Goal: Task Accomplishment & Management: Manage account settings

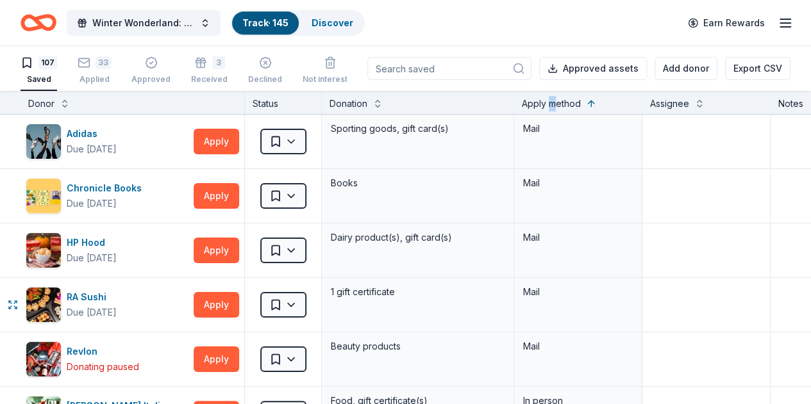
scroll to position [122, 1]
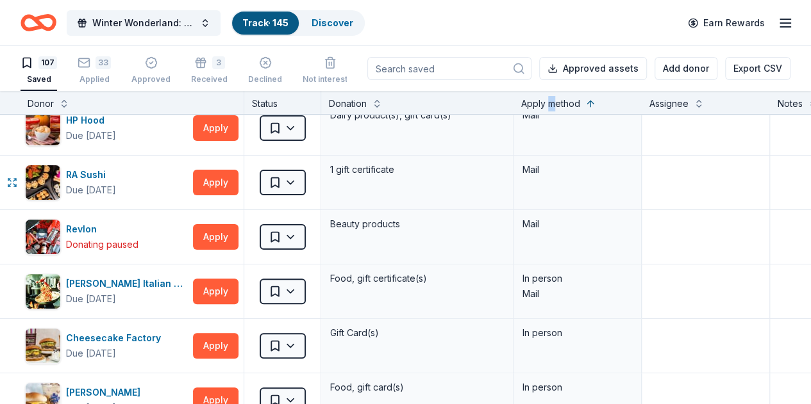
click at [164, 167] on div "RA Sushi Due in 83 days" at bounding box center [106, 183] width 163 height 36
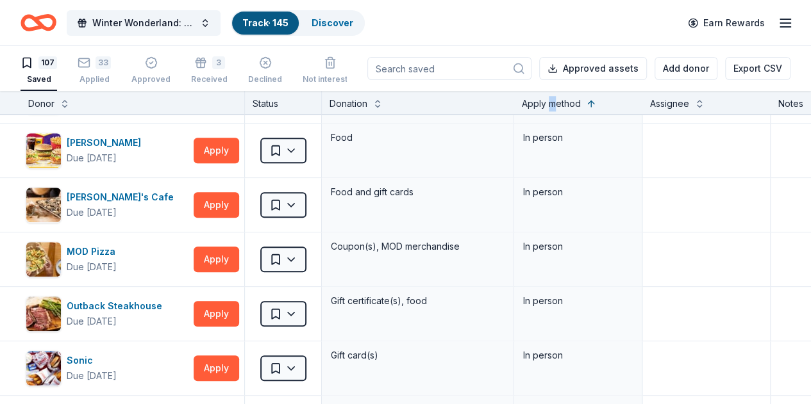
scroll to position [524, 0]
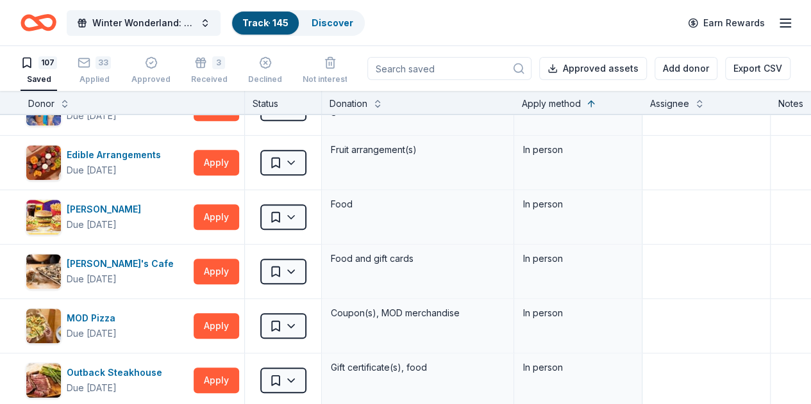
click at [54, 102] on div "Donor" at bounding box center [41, 103] width 26 height 15
click at [70, 103] on button at bounding box center [65, 102] width 10 height 13
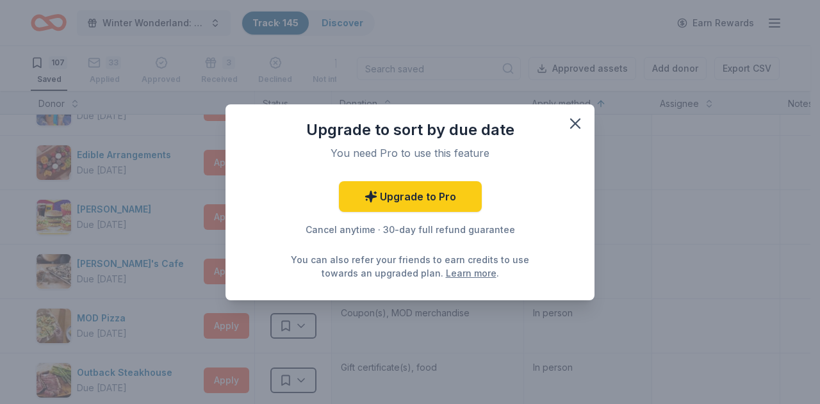
click at [573, 126] on icon "button" at bounding box center [575, 123] width 9 height 9
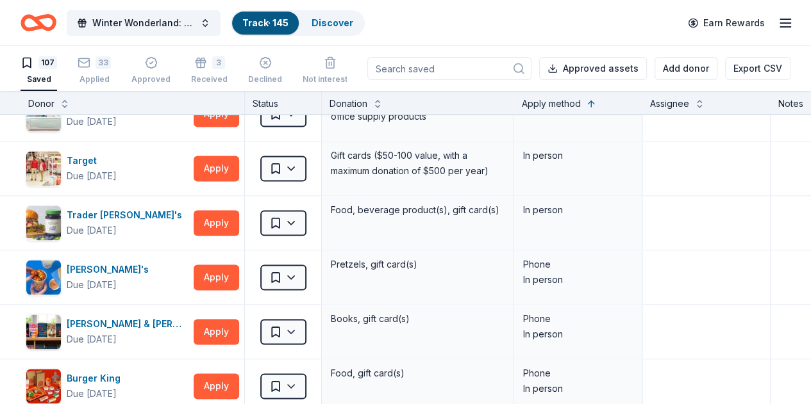
scroll to position [1015, 0]
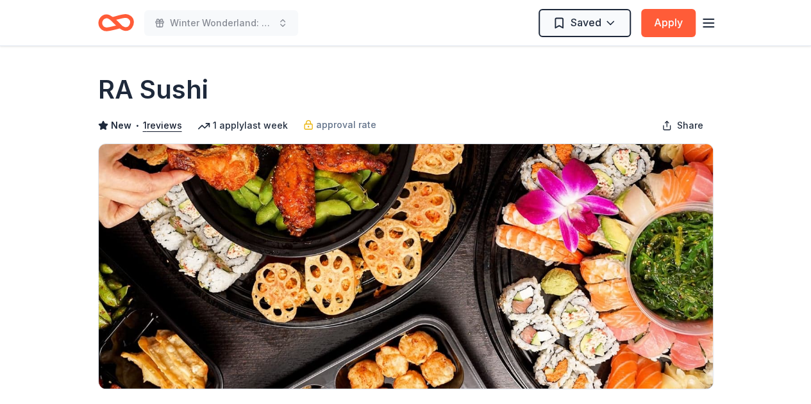
click at [121, 16] on icon "Home" at bounding box center [122, 22] width 20 height 13
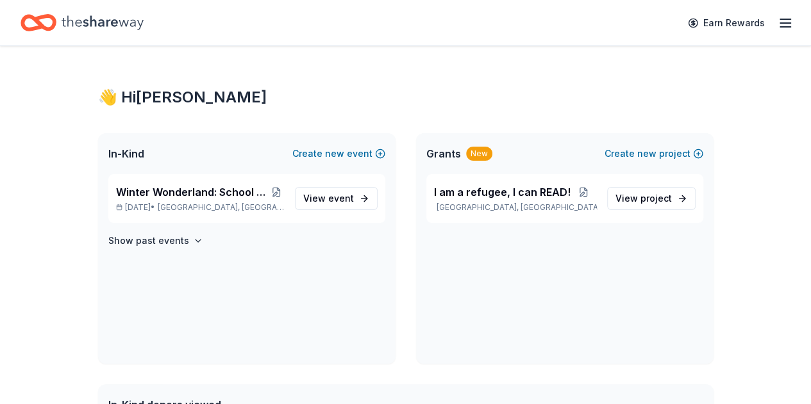
click at [190, 198] on span "Winter Wonderland: School Literacy Parent Night" at bounding box center [192, 192] width 153 height 15
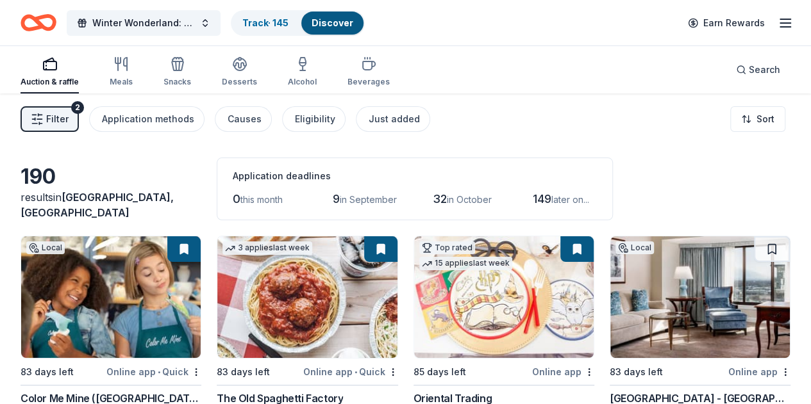
click at [307, 103] on div "Filter 2 Application methods Causes Eligibility Just added Sort" at bounding box center [405, 119] width 811 height 51
click at [279, 20] on link "Track · 145" at bounding box center [265, 22] width 46 height 11
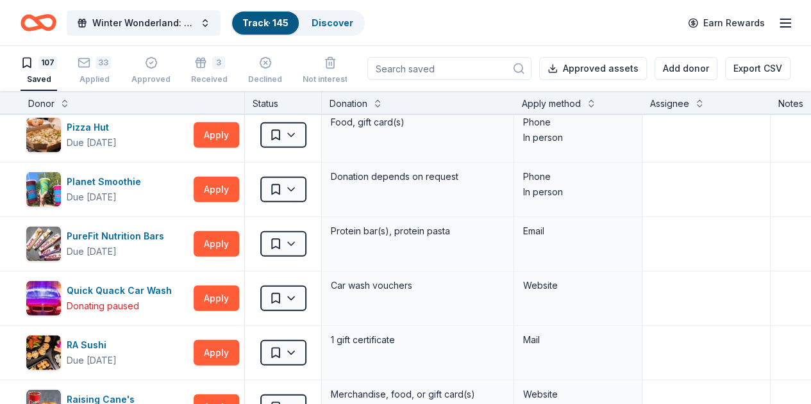
scroll to position [4165, 0]
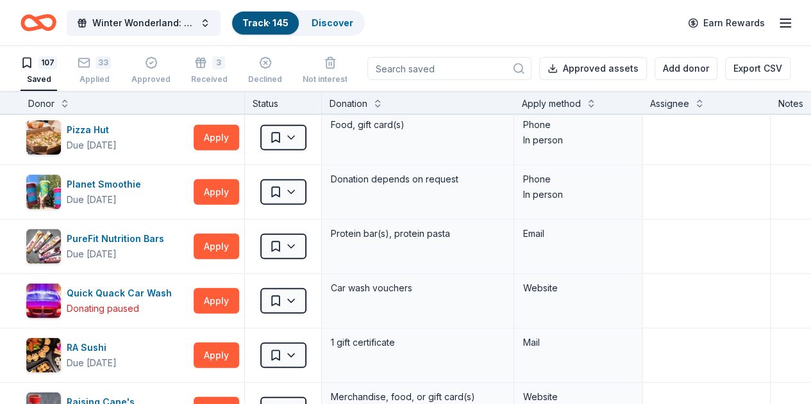
click at [111, 69] on div "33 Applied" at bounding box center [94, 70] width 33 height 28
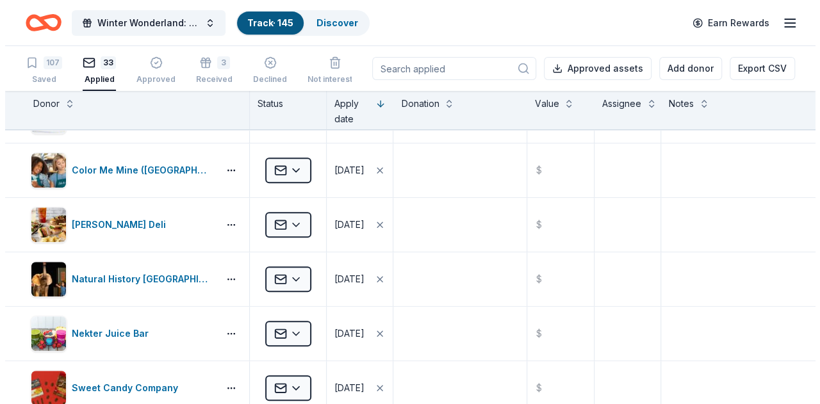
scroll to position [422, 0]
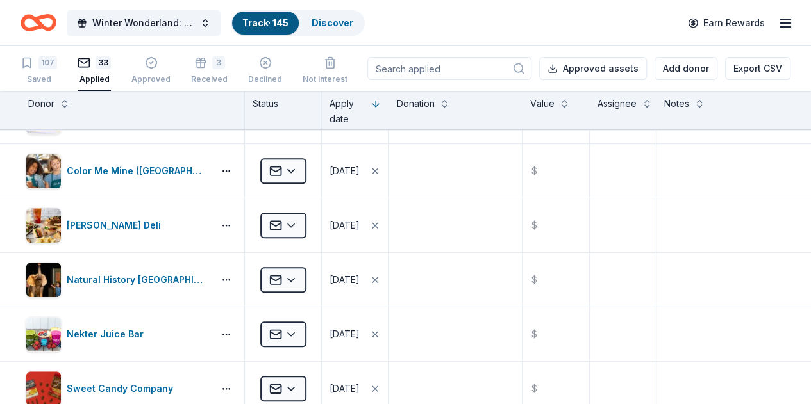
click at [70, 101] on button at bounding box center [65, 102] width 10 height 13
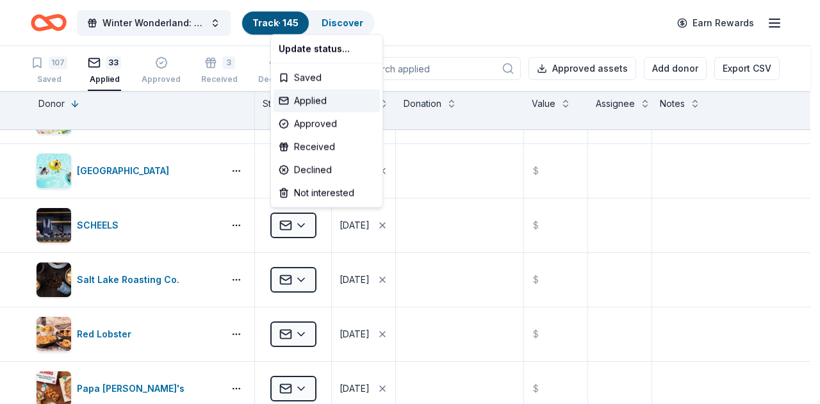
click at [300, 223] on html "Winter Wonderland: School Literacy Parent Night Track · 145 Discover Earn Rewar…" at bounding box center [410, 202] width 820 height 404
click at [304, 147] on div "Received" at bounding box center [327, 146] width 106 height 23
